Goal: Transaction & Acquisition: Obtain resource

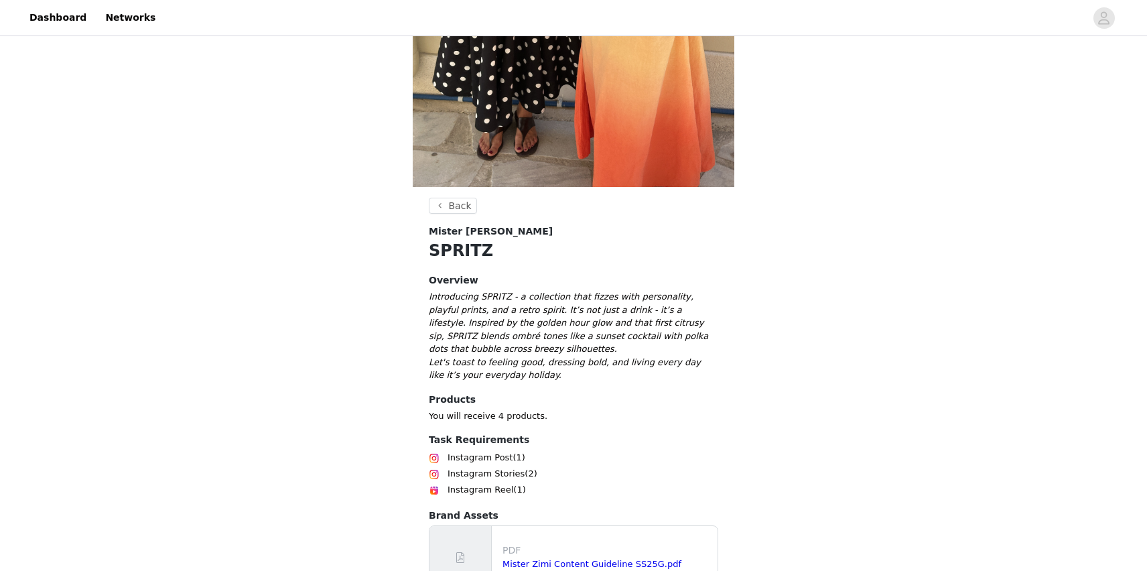
scroll to position [390, 0]
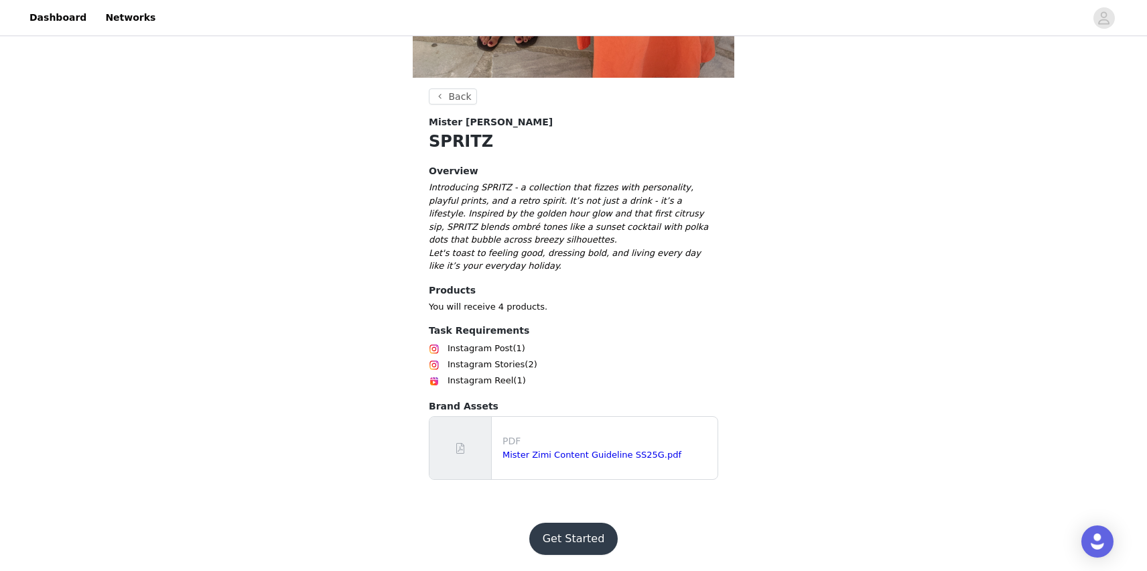
click at [558, 534] on button "Get Started" at bounding box center [573, 538] width 89 height 32
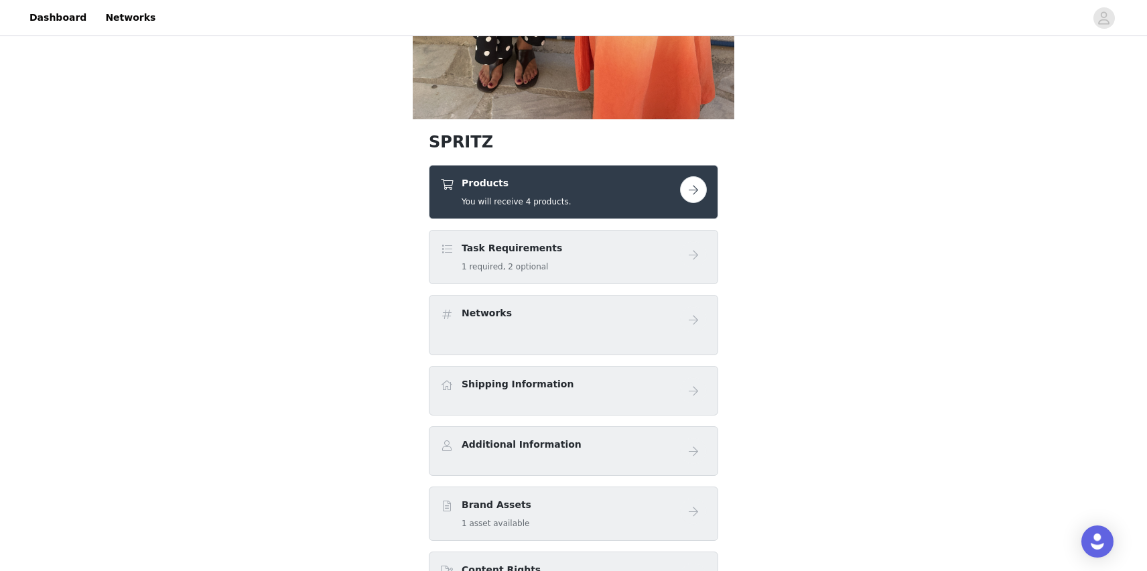
scroll to position [364, 0]
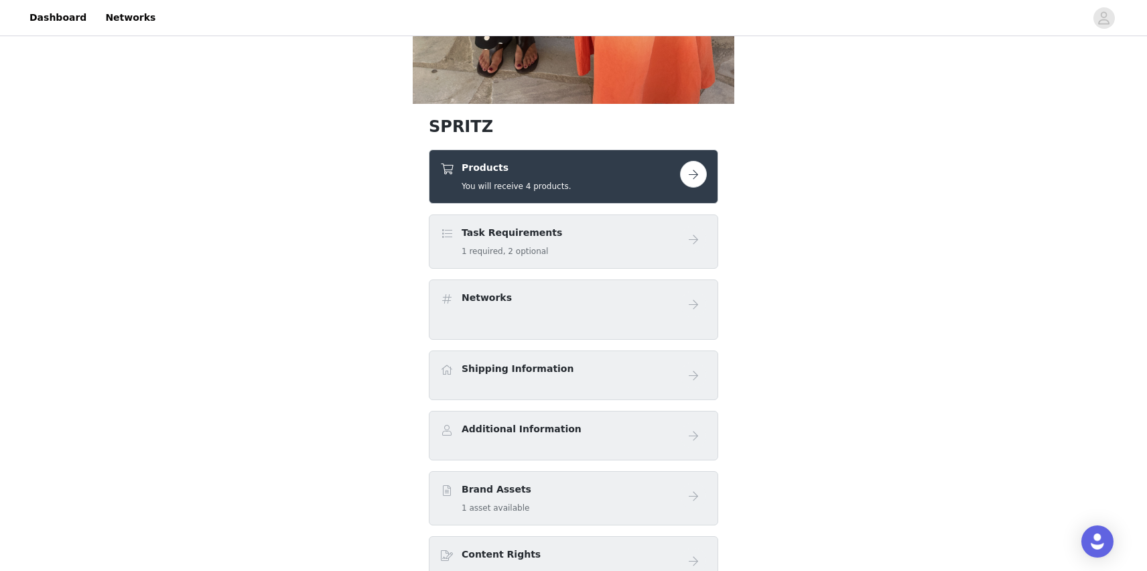
click at [699, 178] on button "button" at bounding box center [693, 174] width 27 height 27
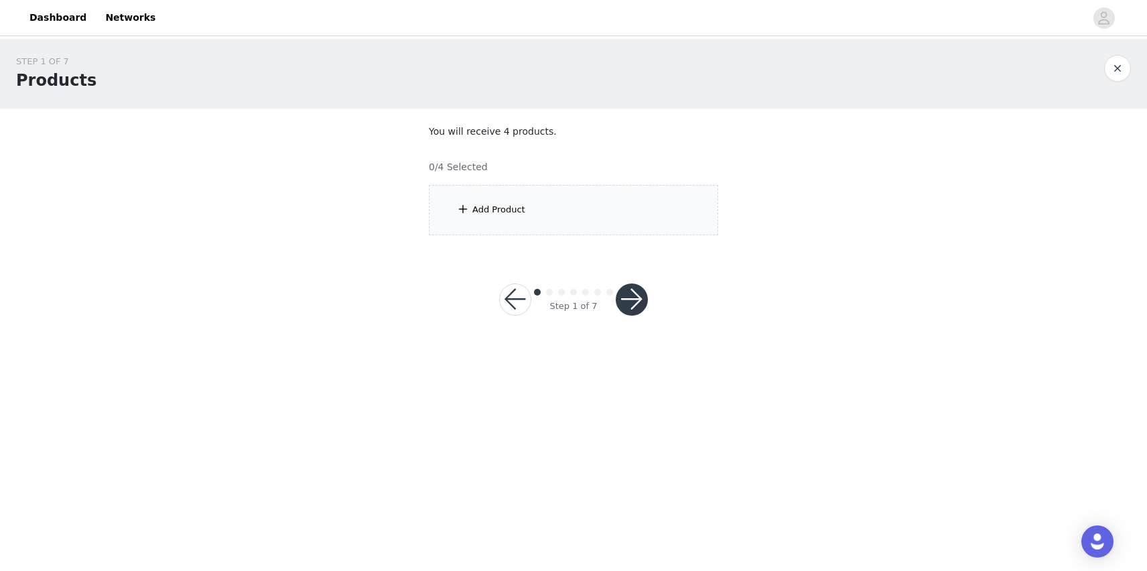
click at [657, 197] on div "Add Product" at bounding box center [573, 210] width 289 height 50
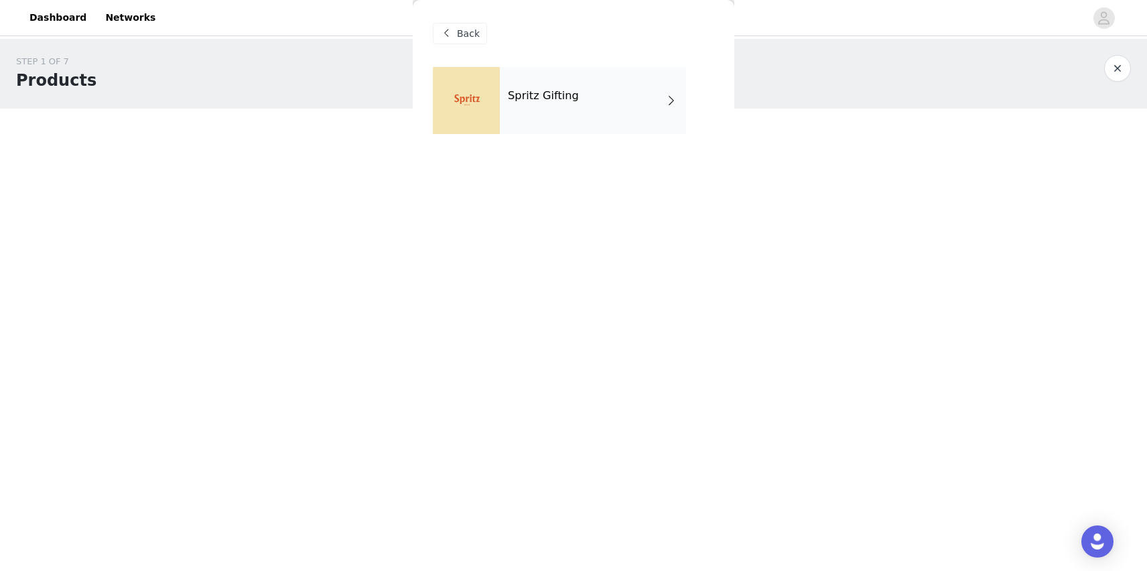
click at [628, 127] on div "Spritz Gifting" at bounding box center [593, 100] width 186 height 67
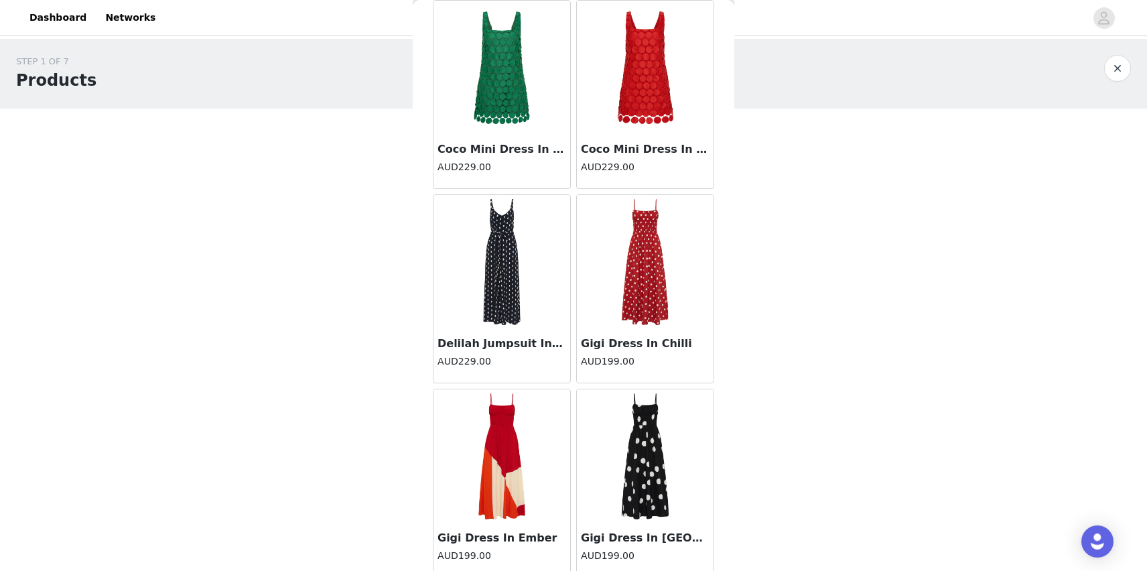
scroll to position [1479, 0]
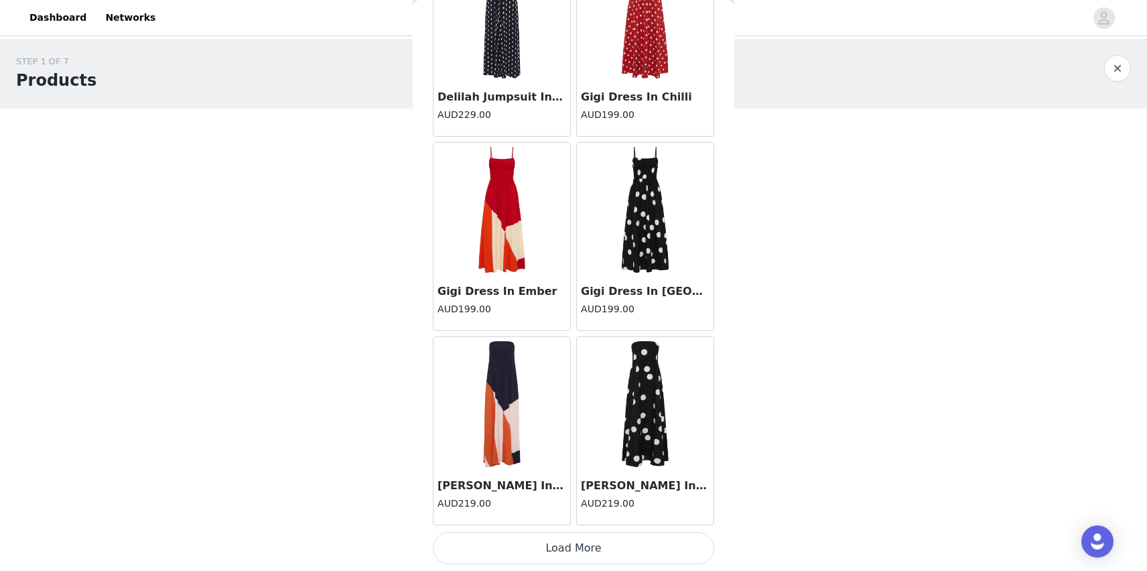
click at [520, 561] on button "Load More" at bounding box center [573, 548] width 281 height 32
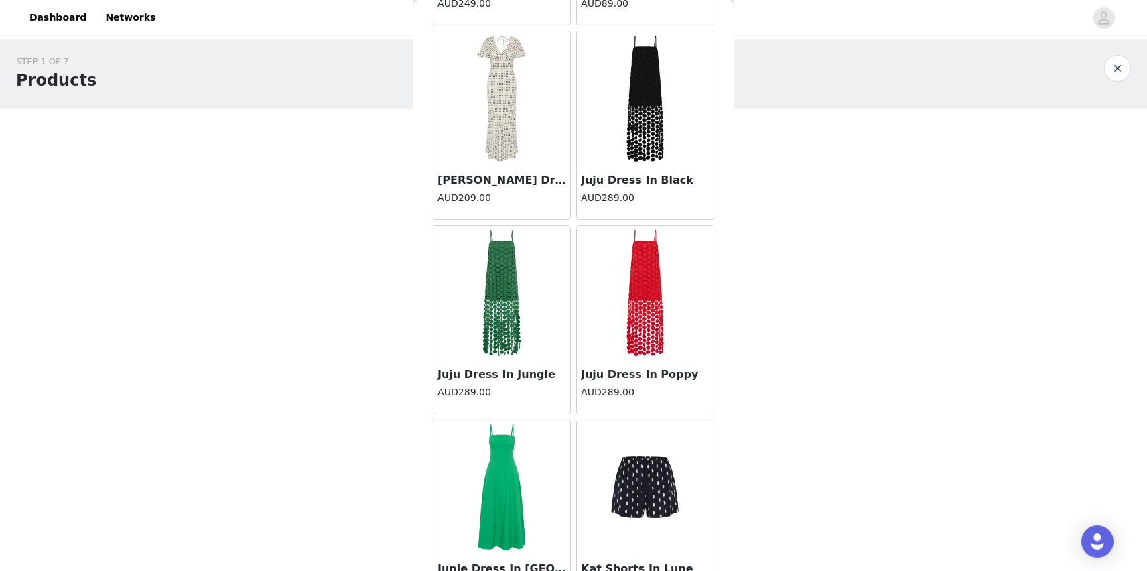
scroll to position [3421, 0]
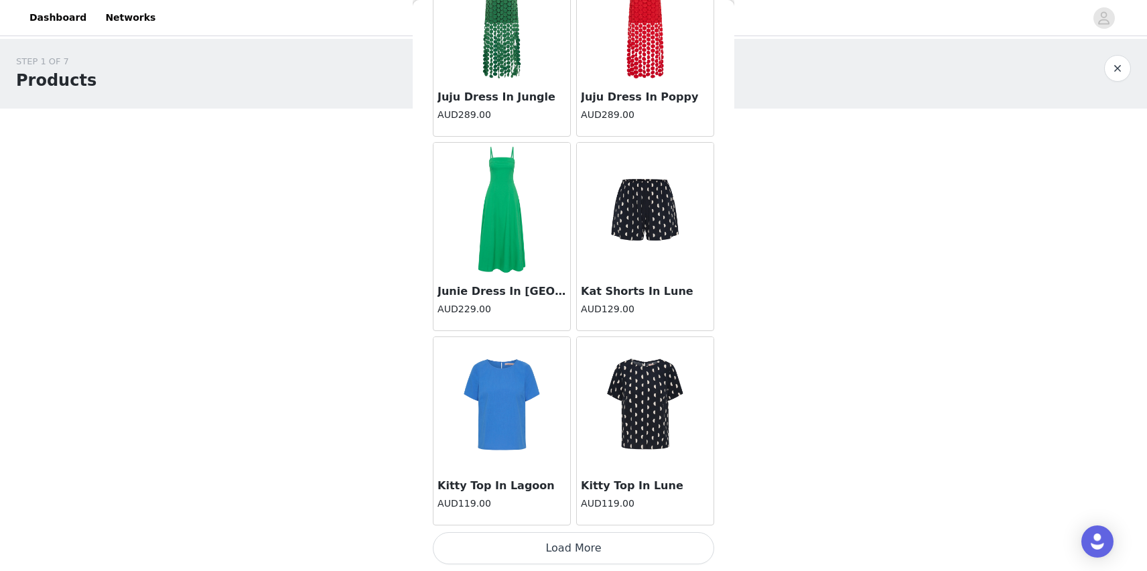
click at [519, 545] on button "Load More" at bounding box center [573, 548] width 281 height 32
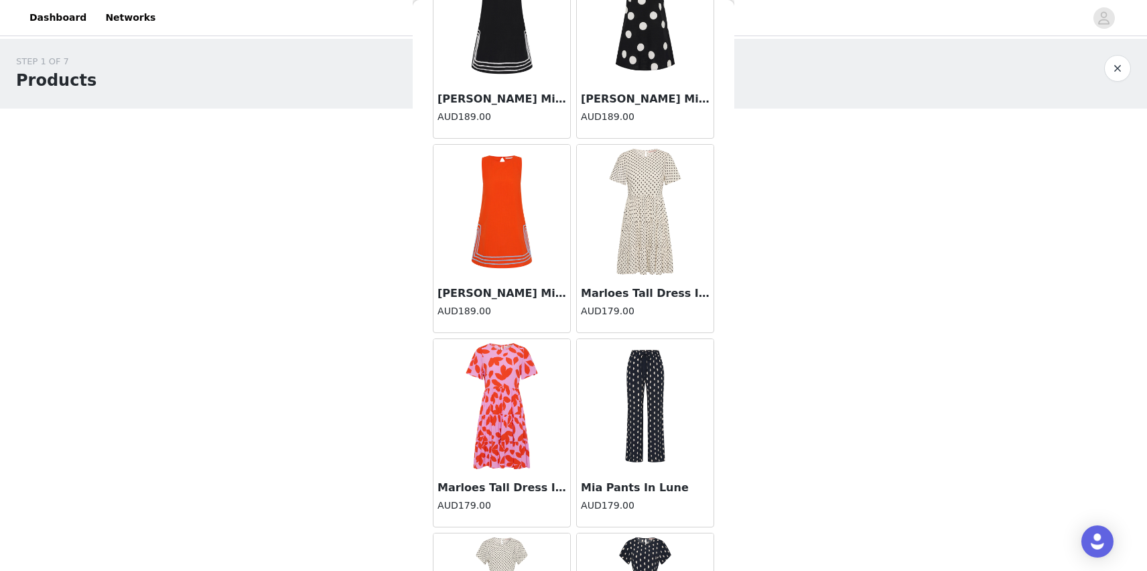
scroll to position [5363, 0]
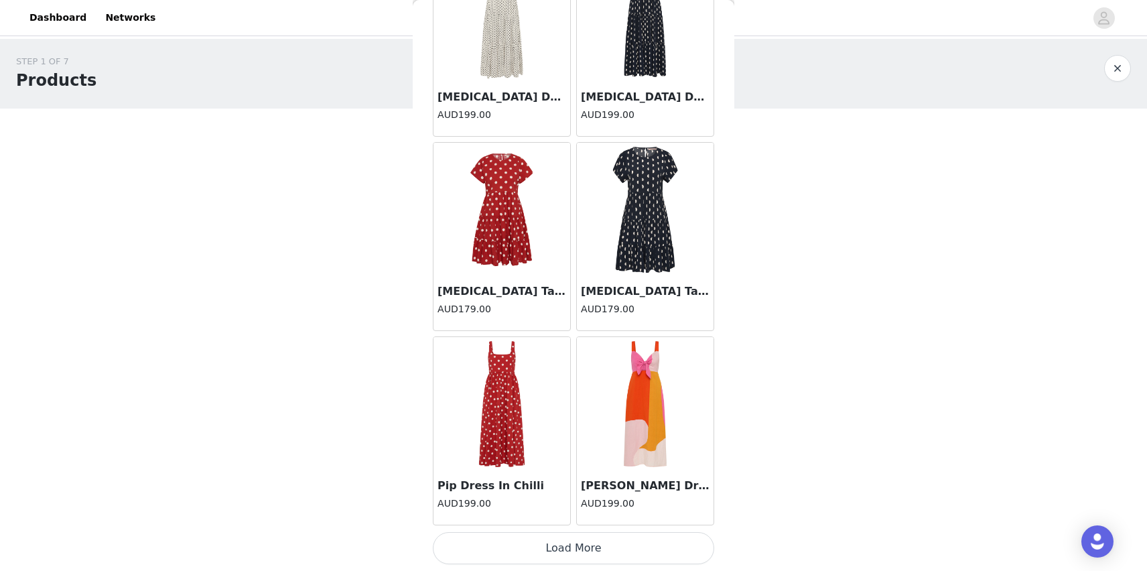
click at [506, 561] on button "Load More" at bounding box center [573, 548] width 281 height 32
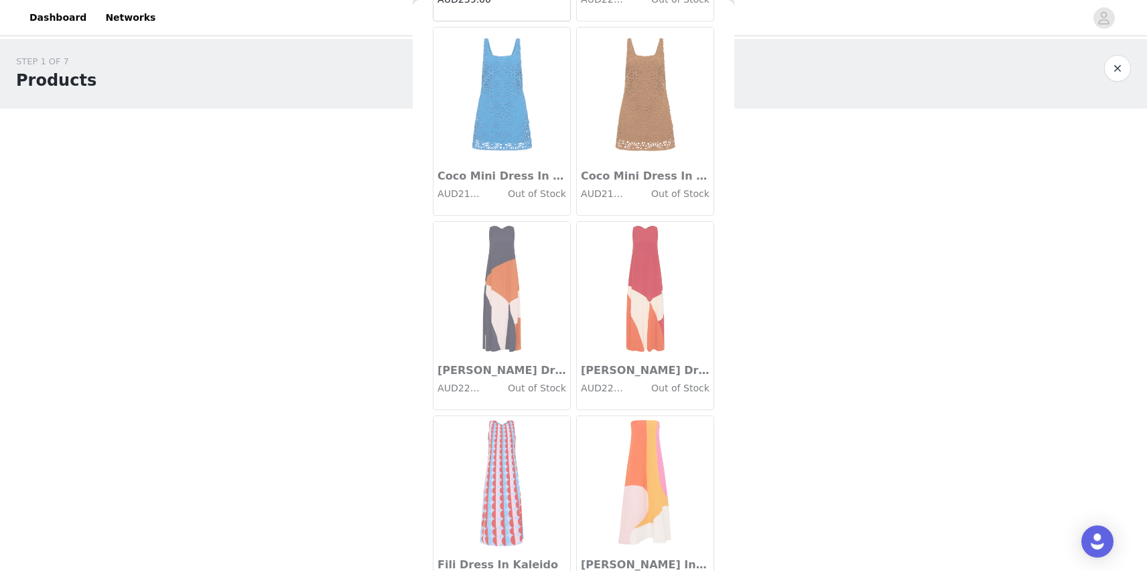
scroll to position [7306, 0]
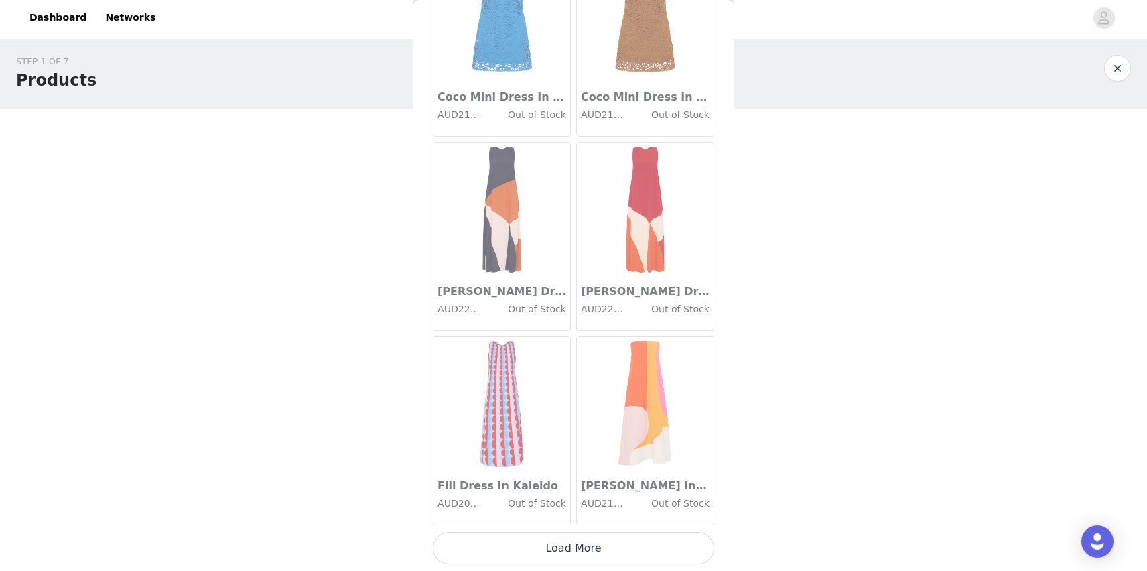
click at [658, 260] on img at bounding box center [644, 210] width 89 height 134
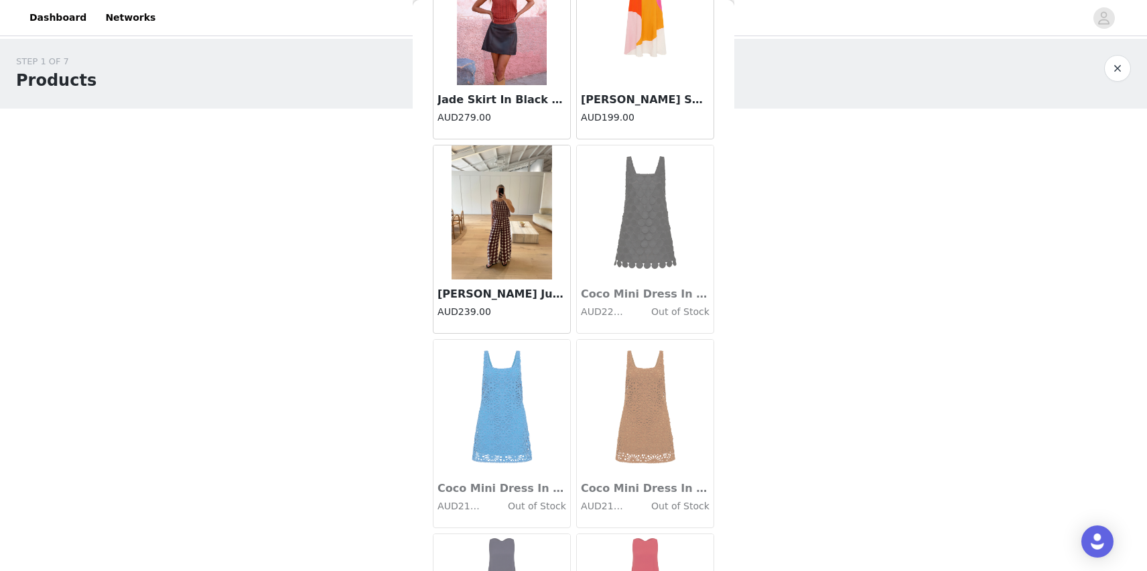
scroll to position [6870, 0]
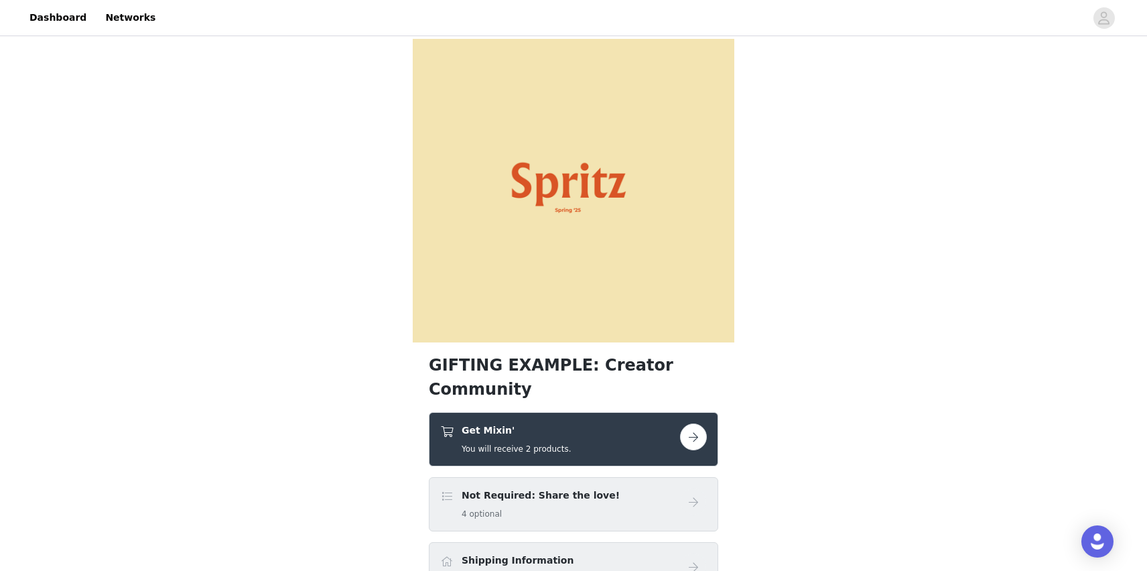
click at [648, 412] on div "Get Mixin' You will receive 2 products." at bounding box center [573, 439] width 289 height 54
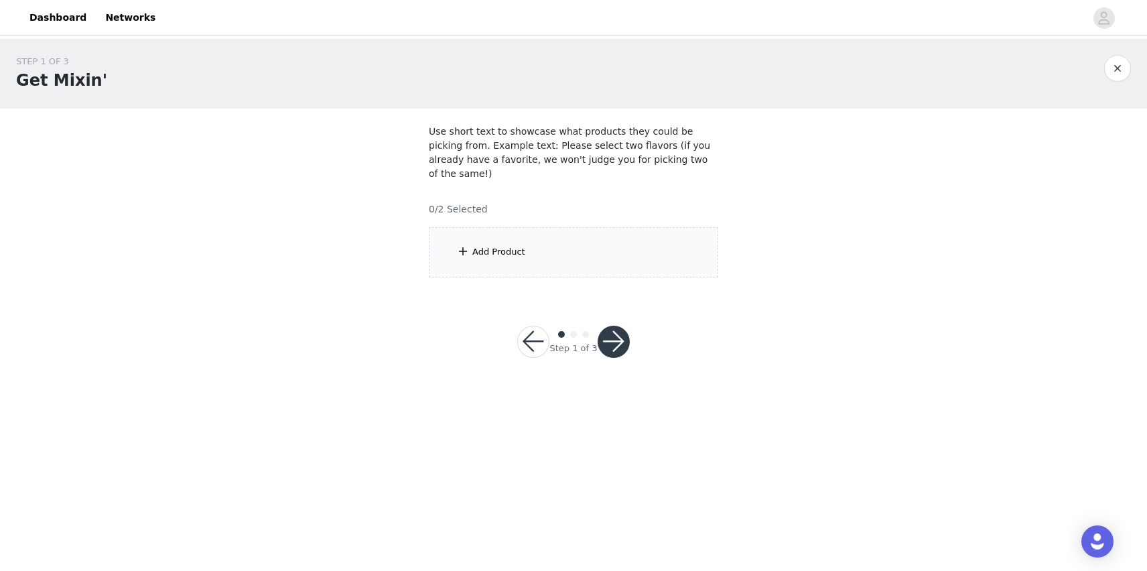
click at [616, 227] on div "Add Product" at bounding box center [573, 252] width 289 height 50
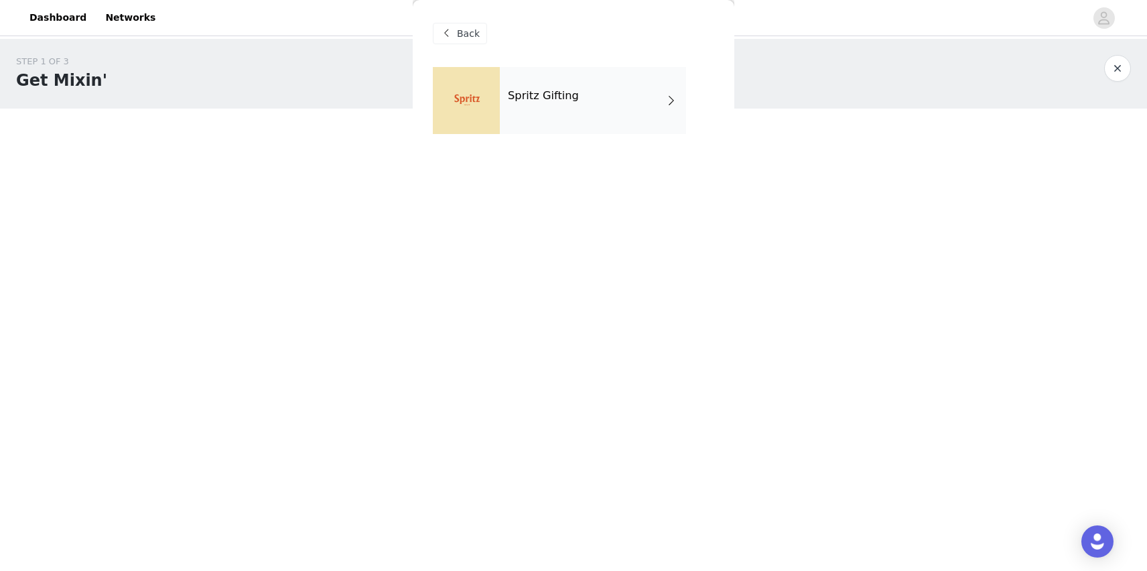
click at [622, 105] on div "Spritz Gifting" at bounding box center [593, 100] width 186 height 67
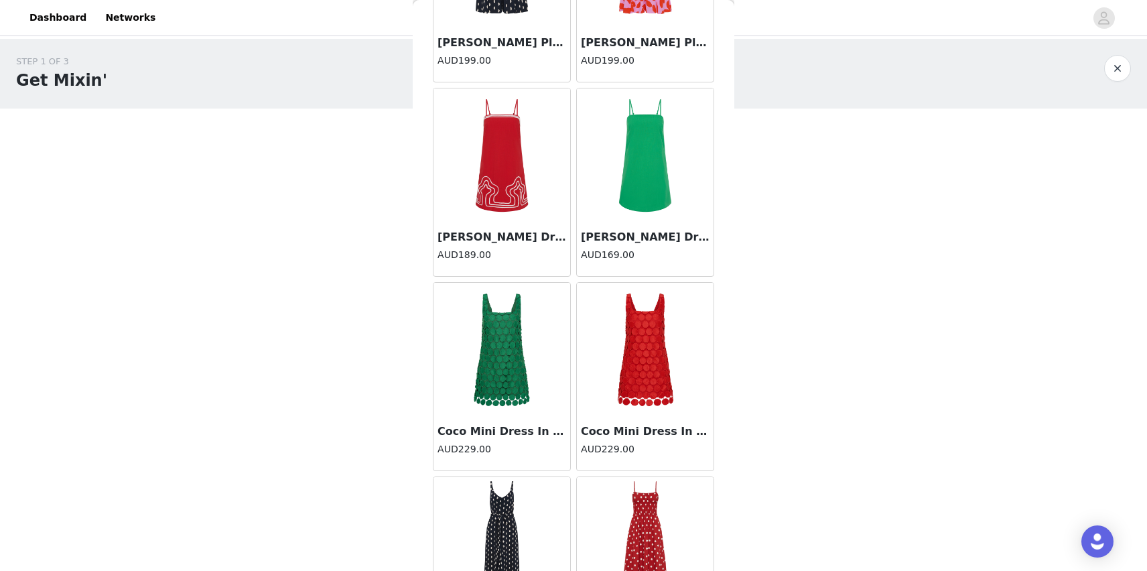
scroll to position [1479, 0]
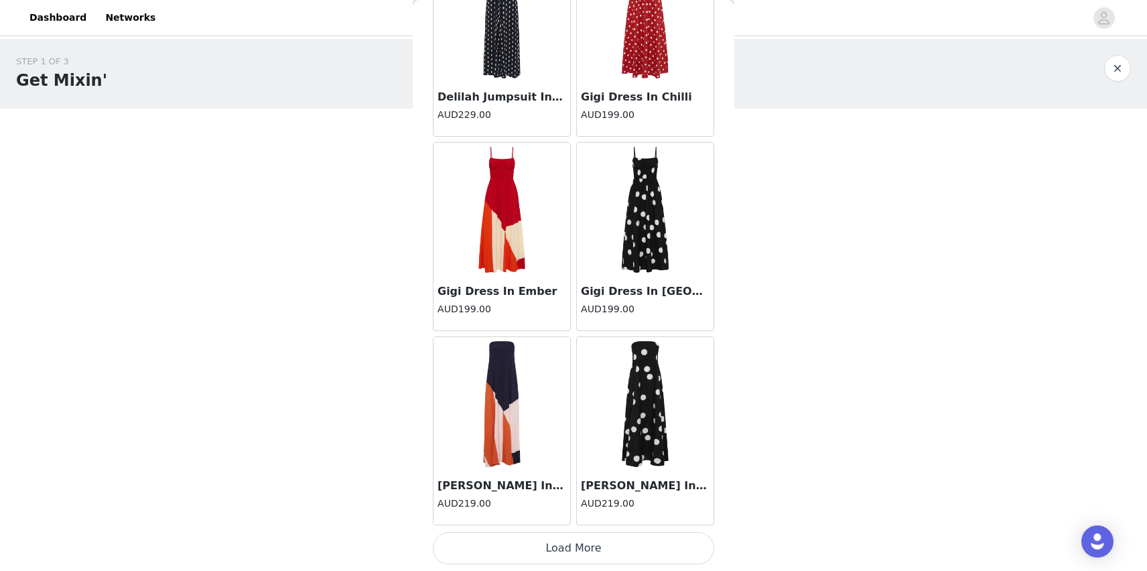
click at [522, 557] on button "Load More" at bounding box center [573, 548] width 281 height 32
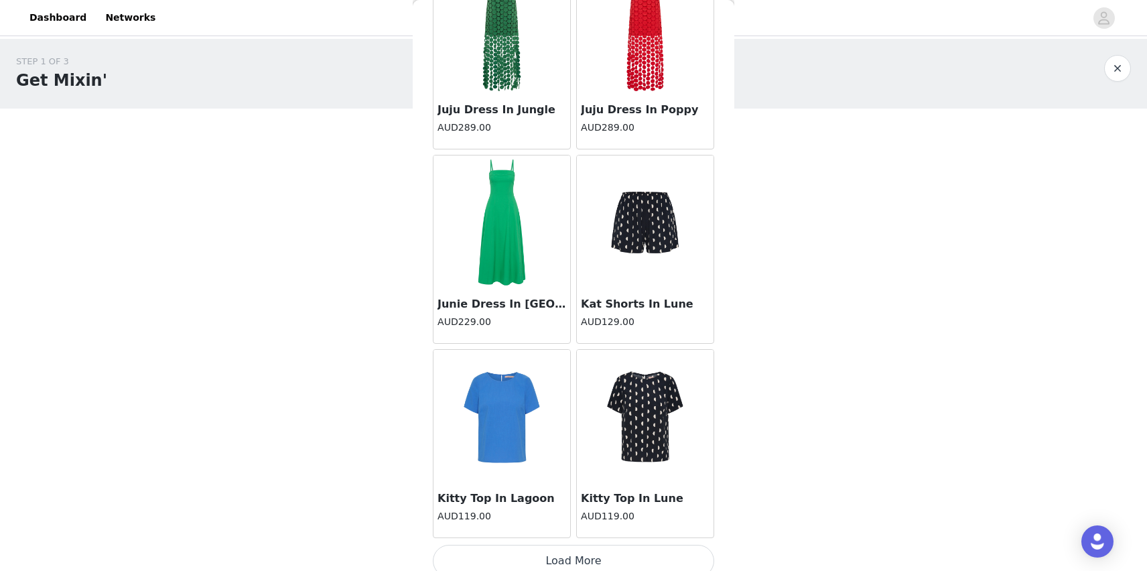
scroll to position [3421, 0]
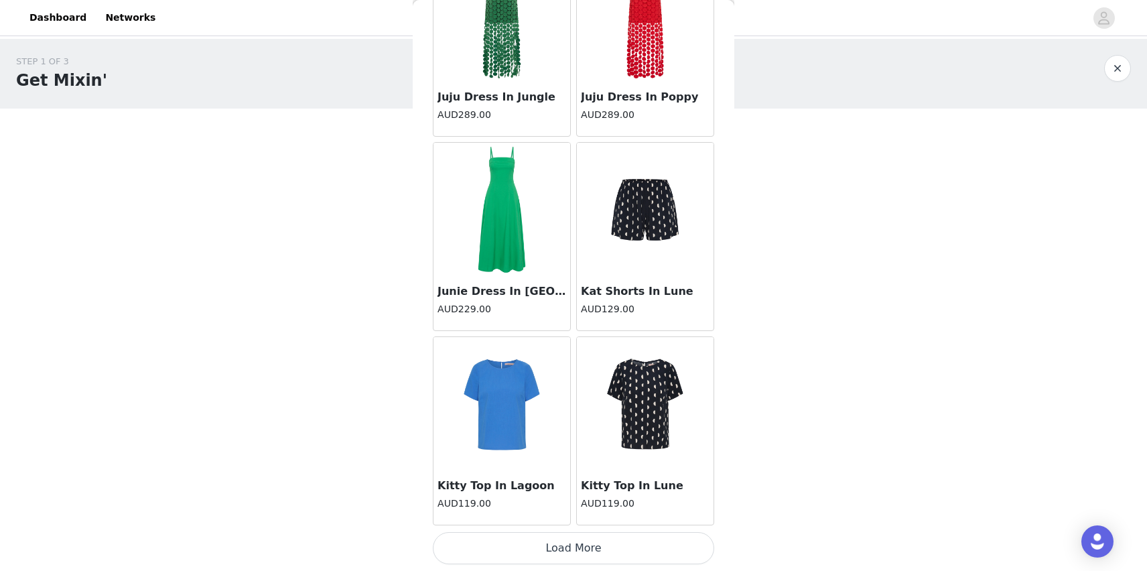
click at [541, 543] on button "Load More" at bounding box center [573, 548] width 281 height 32
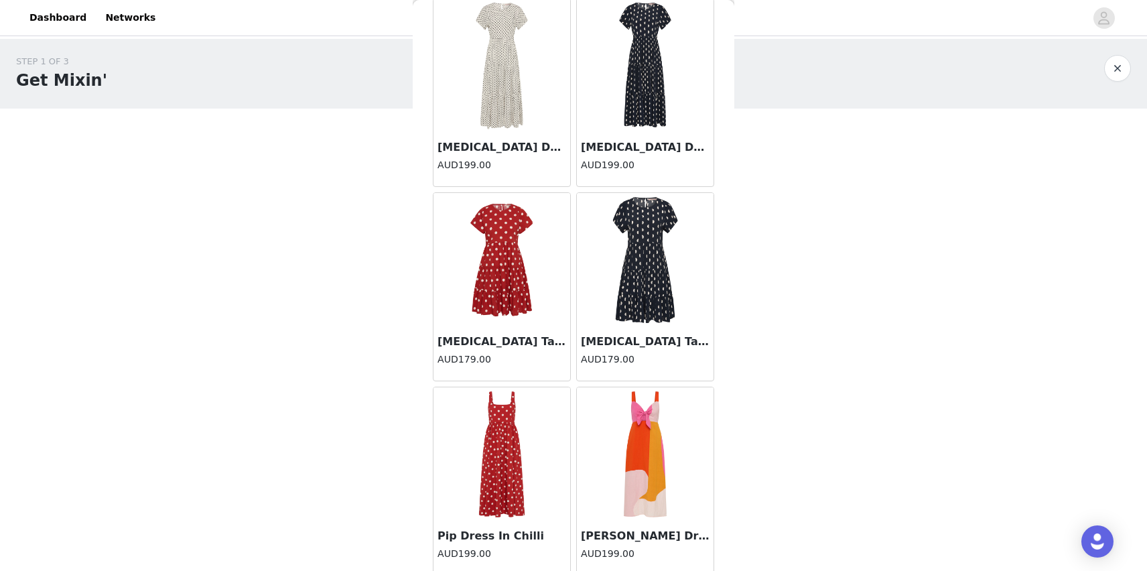
scroll to position [5363, 0]
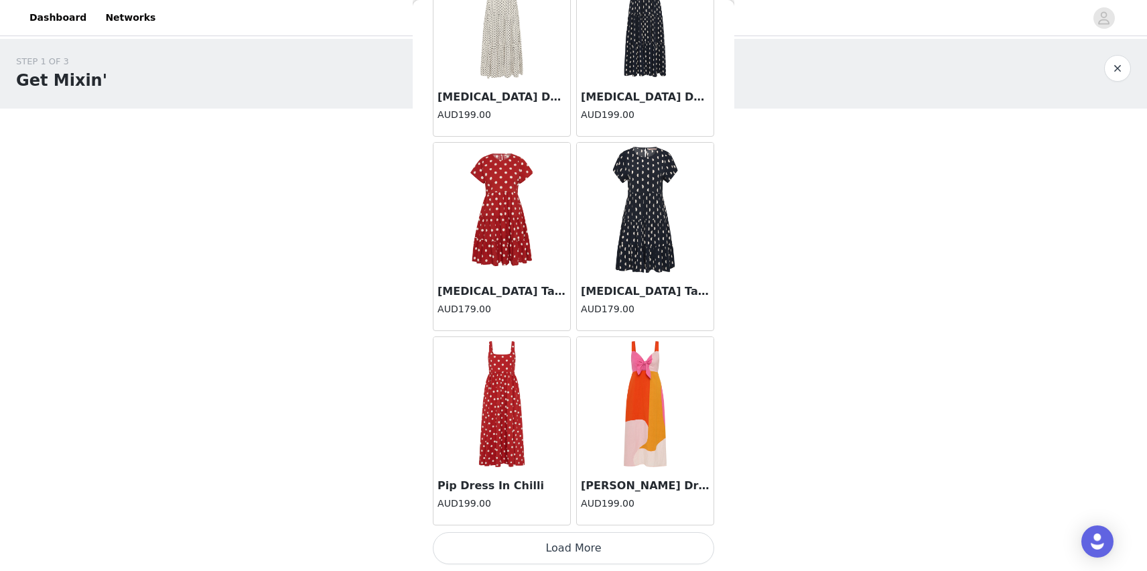
click at [549, 545] on button "Load More" at bounding box center [573, 548] width 281 height 32
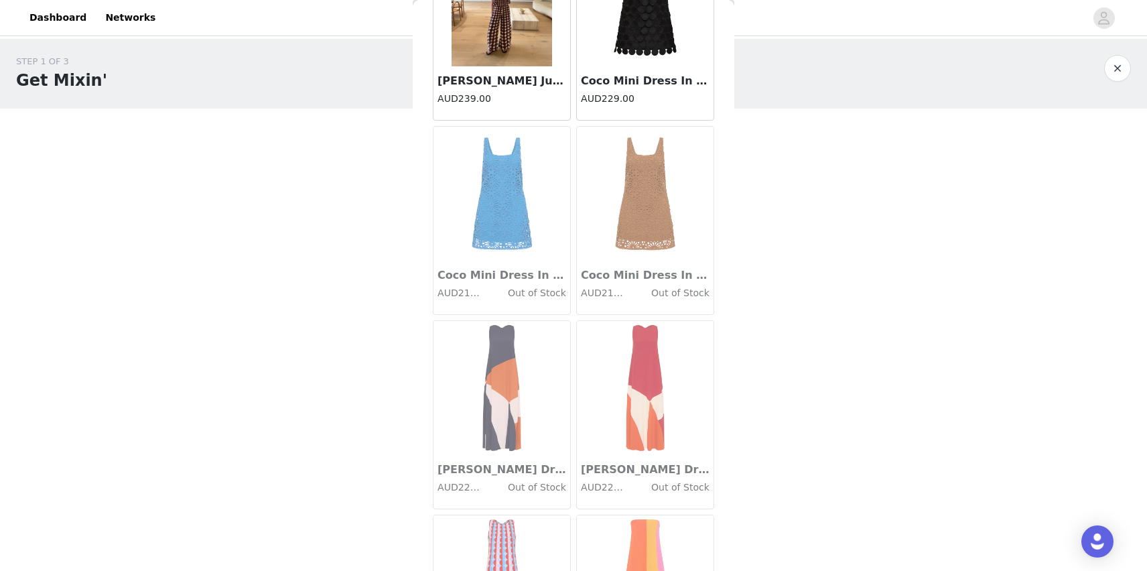
scroll to position [7306, 0]
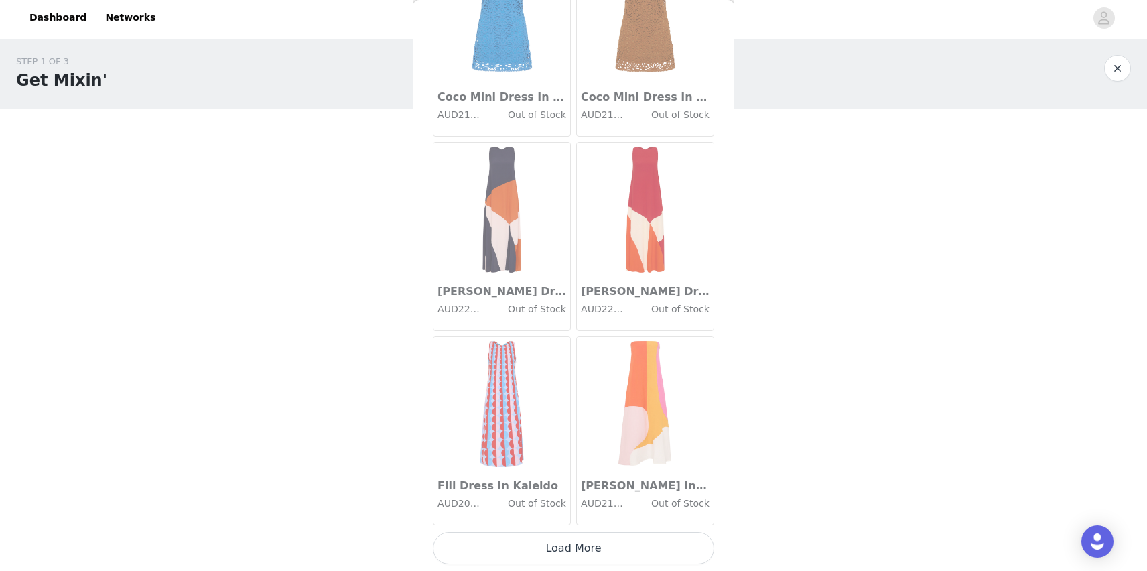
click at [585, 539] on button "Load More" at bounding box center [573, 548] width 281 height 32
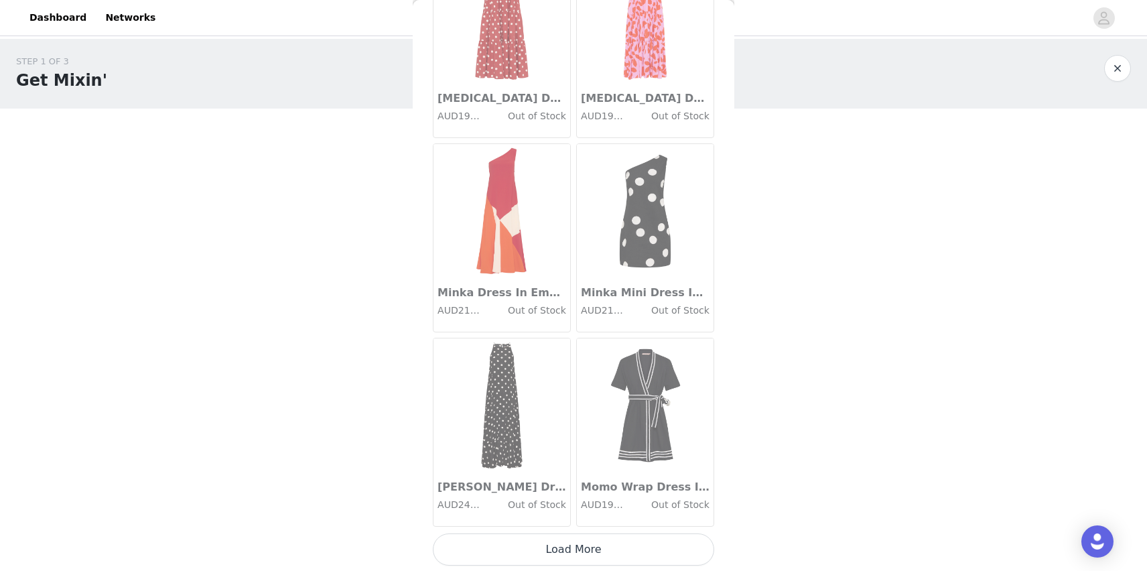
scroll to position [9248, 0]
click at [561, 560] on button "Load More" at bounding box center [573, 548] width 281 height 32
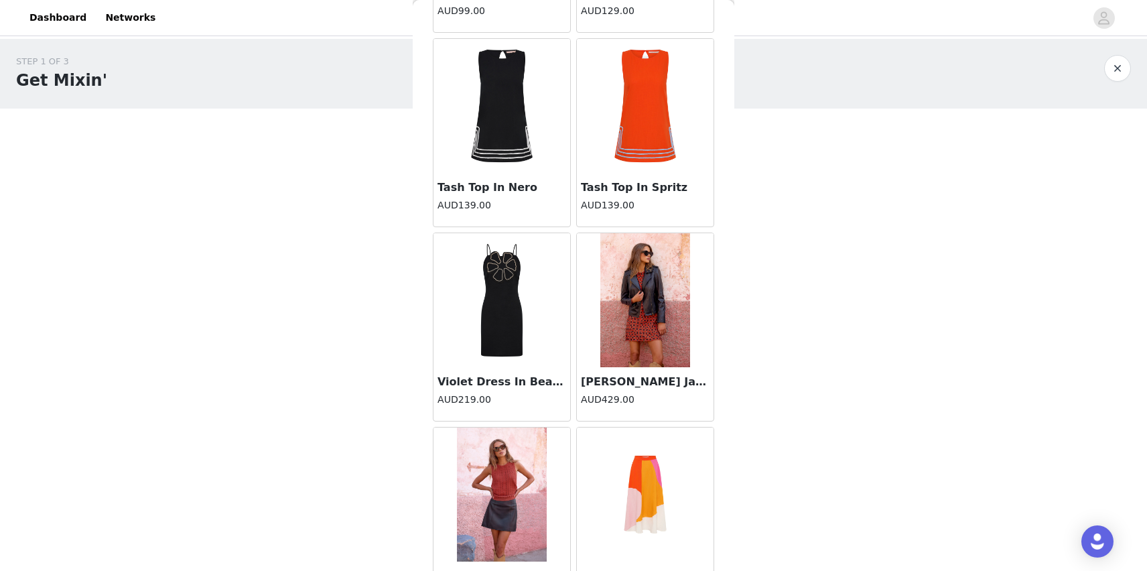
scroll to position [6436, 0]
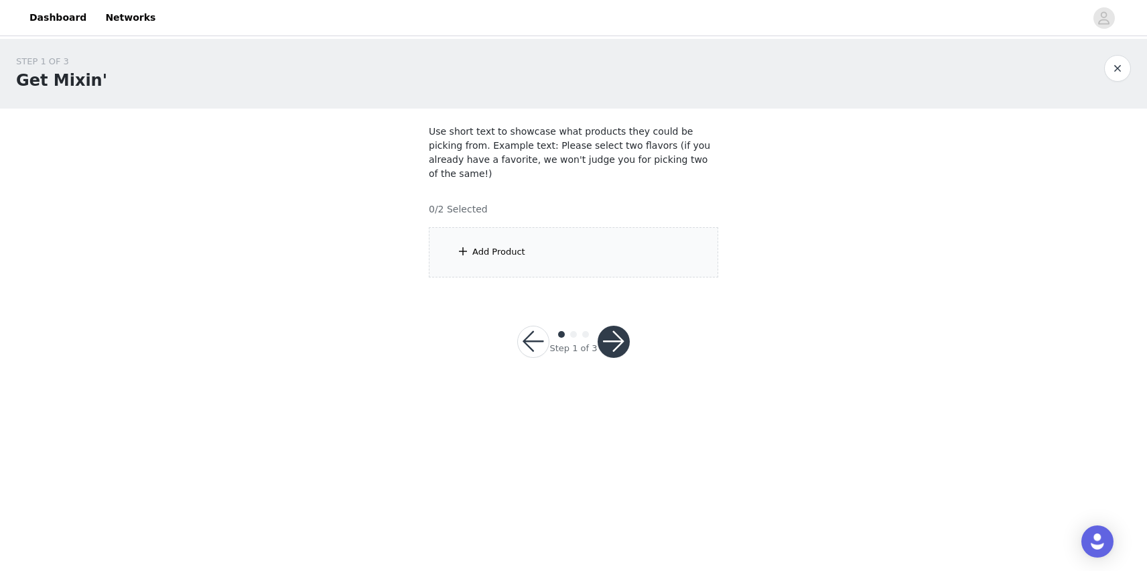
click at [510, 245] on div "Add Product" at bounding box center [498, 251] width 53 height 13
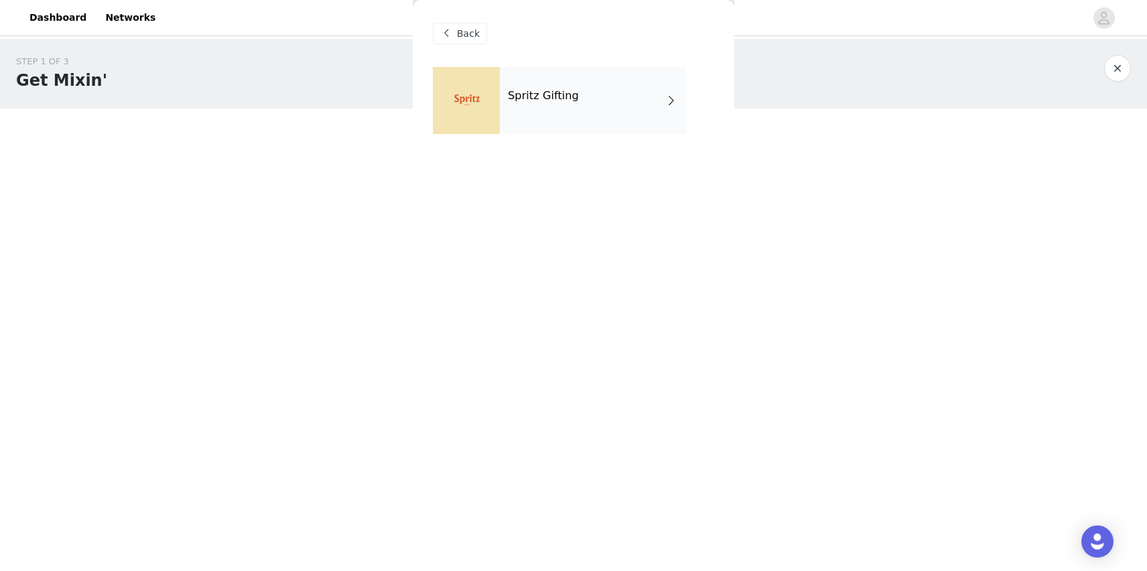
click at [512, 124] on div "Spritz Gifting" at bounding box center [593, 100] width 186 height 67
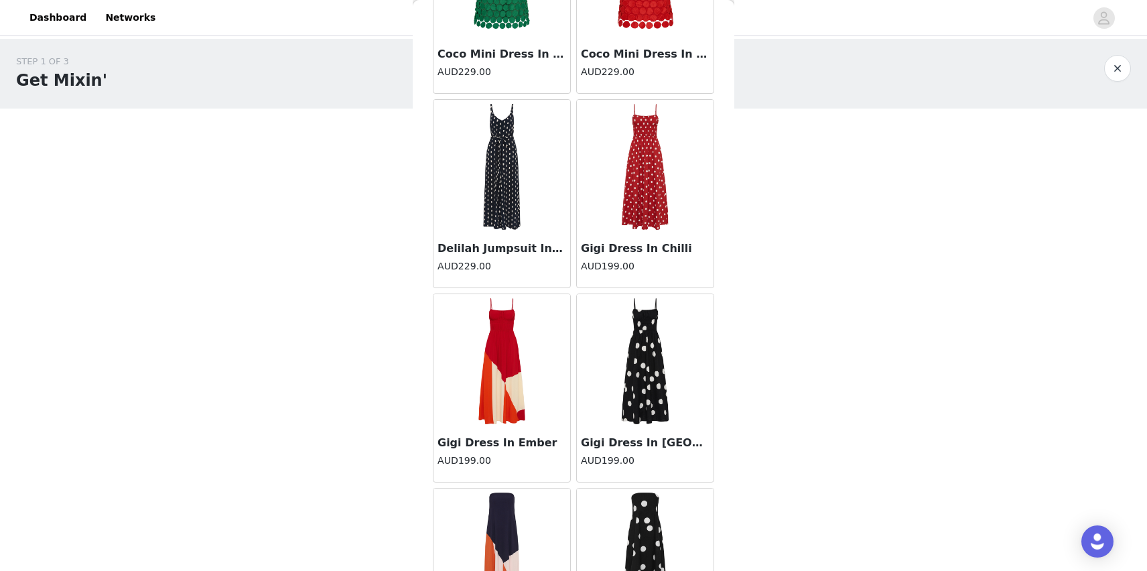
scroll to position [1479, 0]
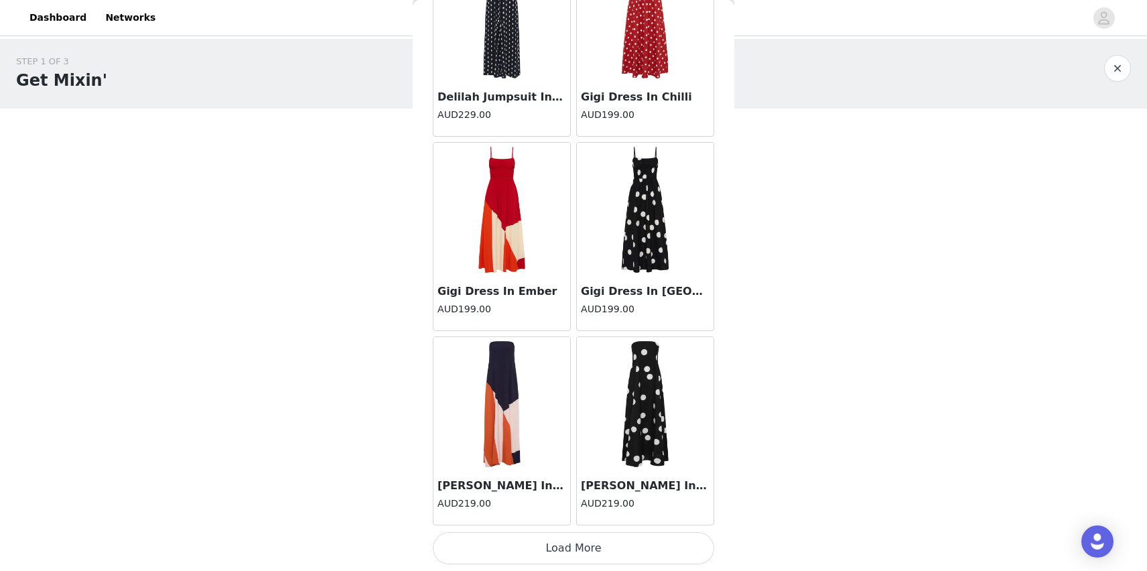
click at [541, 554] on button "Load More" at bounding box center [573, 548] width 281 height 32
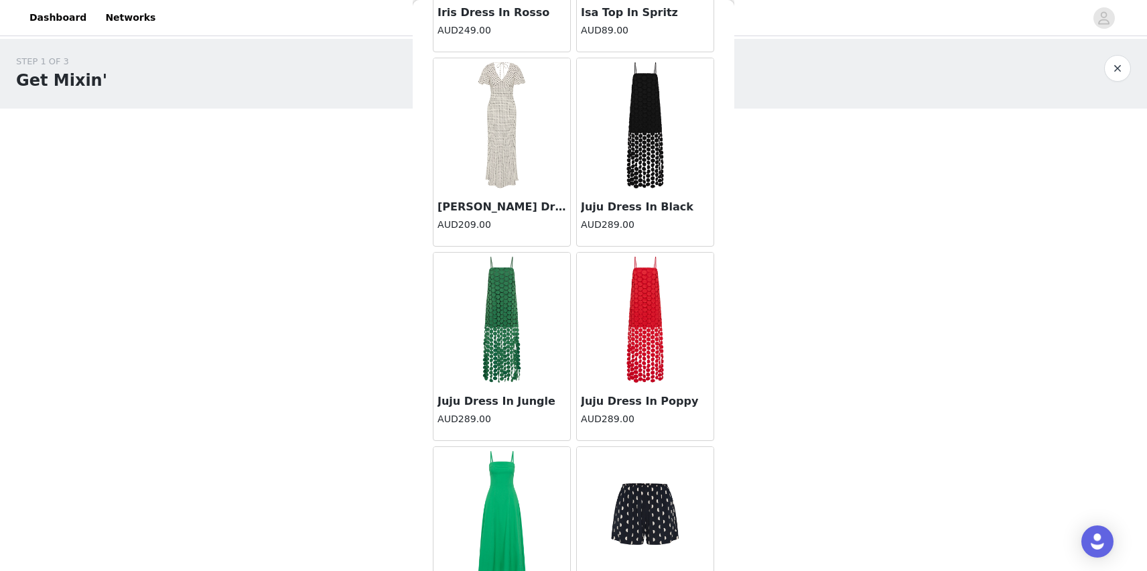
scroll to position [3421, 0]
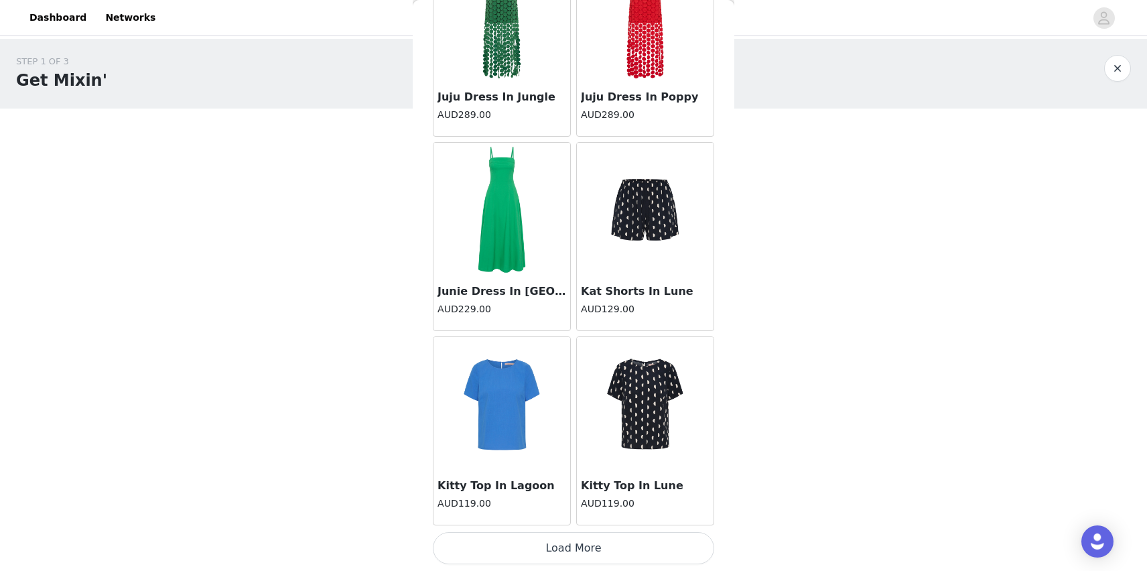
click at [550, 541] on button "Load More" at bounding box center [573, 548] width 281 height 32
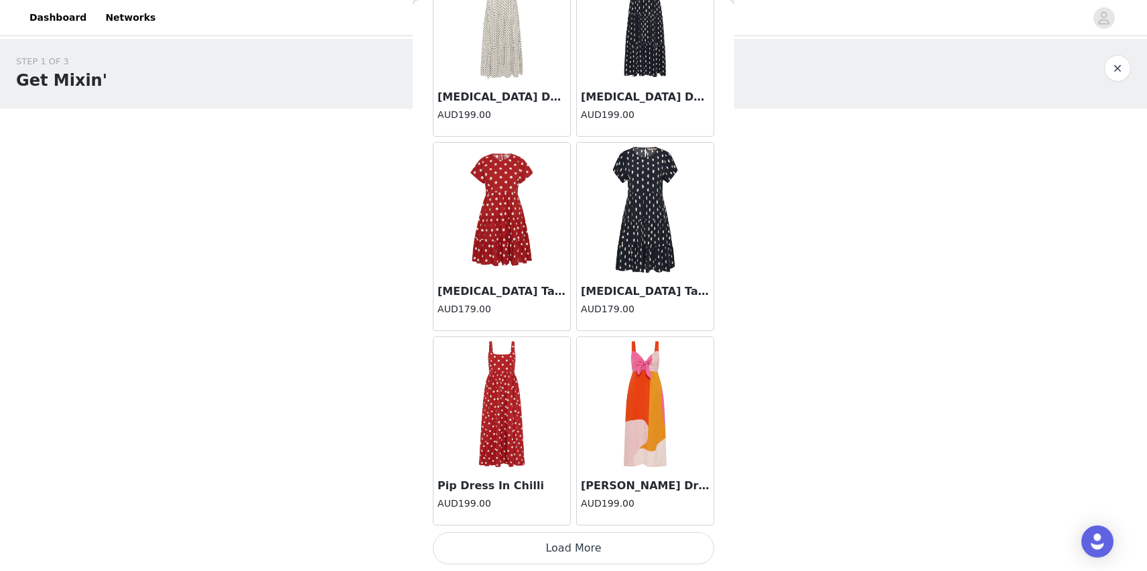
click at [568, 542] on button "Load More" at bounding box center [573, 548] width 281 height 32
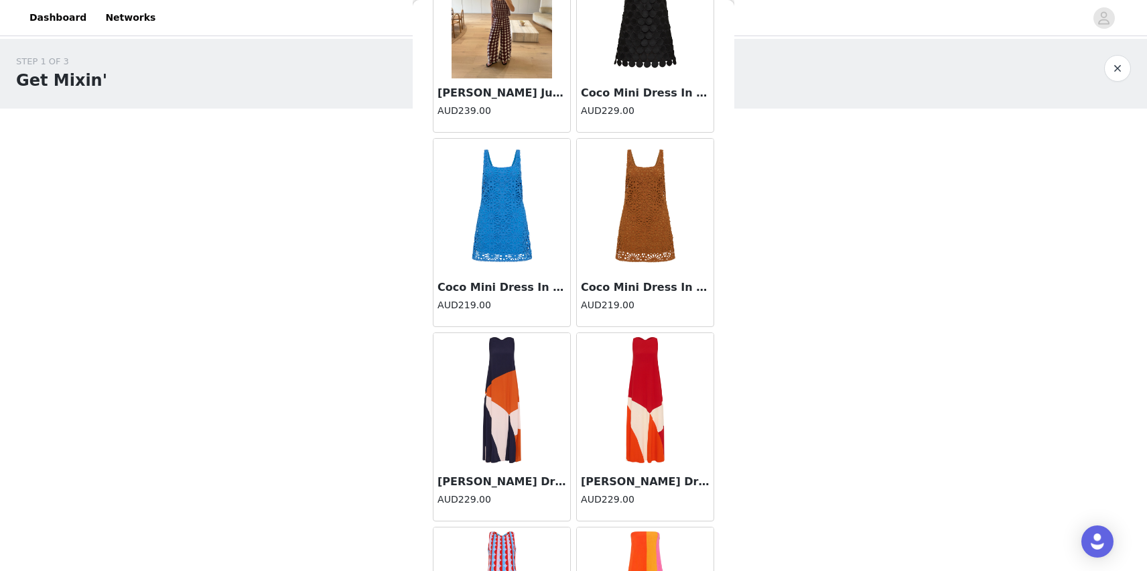
scroll to position [7306, 0]
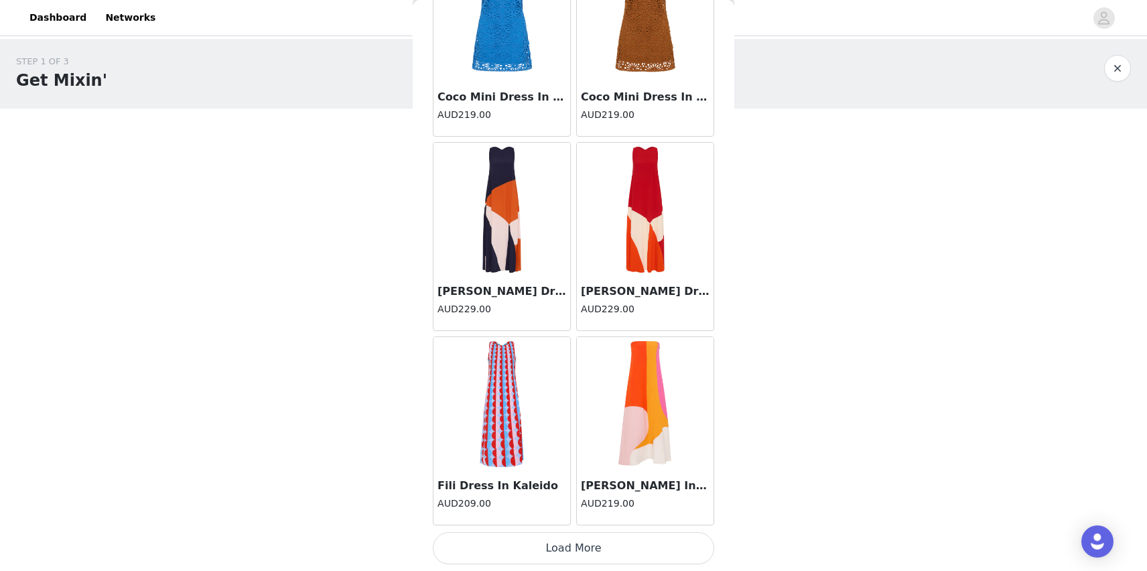
click at [622, 543] on button "Load More" at bounding box center [573, 548] width 281 height 32
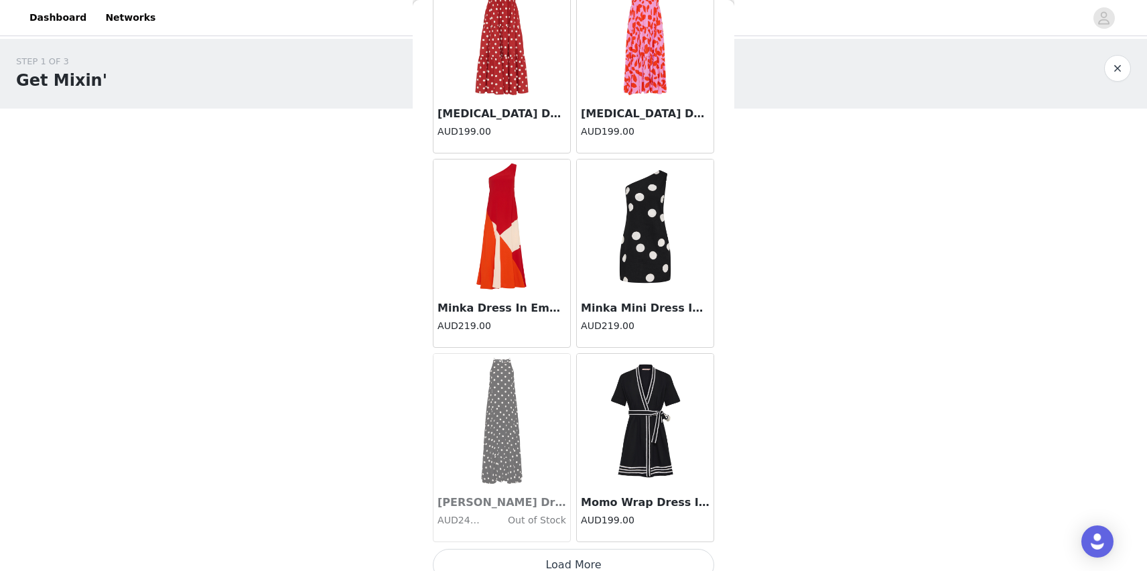
scroll to position [9248, 0]
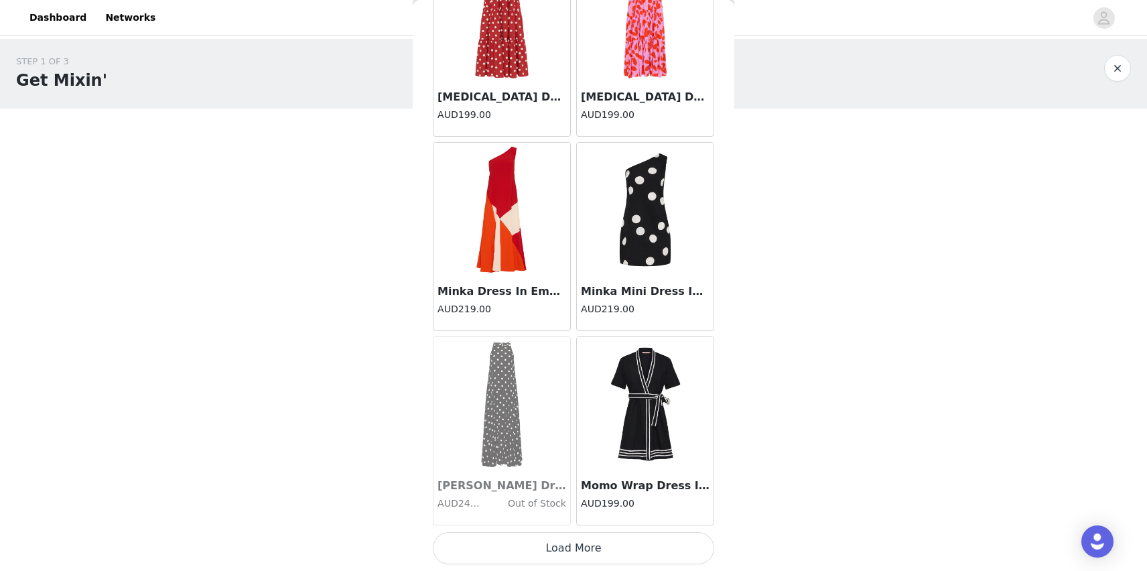
click at [622, 542] on button "Load More" at bounding box center [573, 548] width 281 height 32
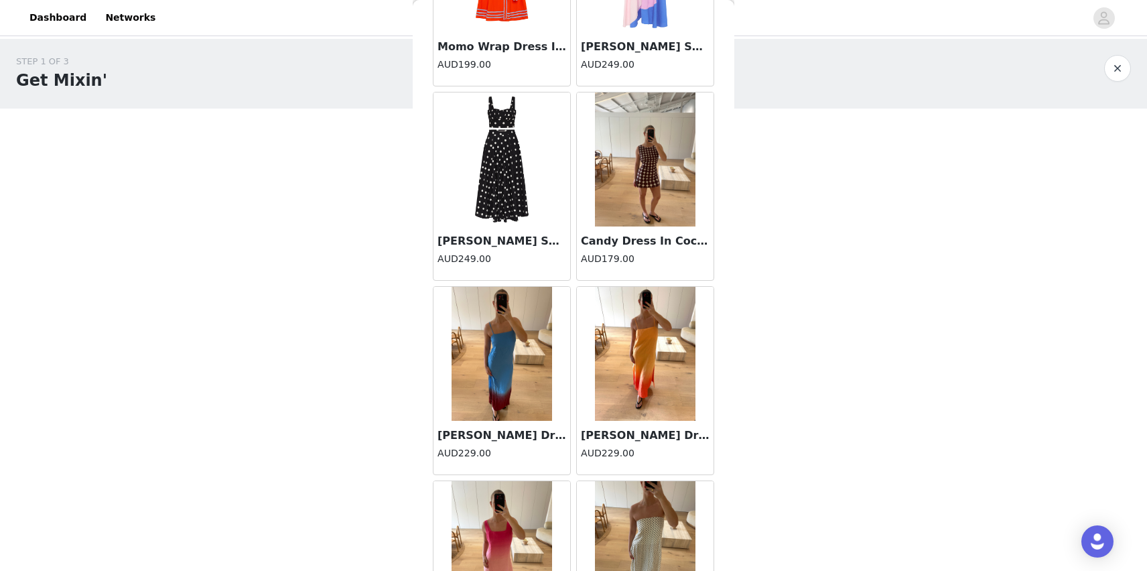
scroll to position [9835, 0]
